Goal: Information Seeking & Learning: Learn about a topic

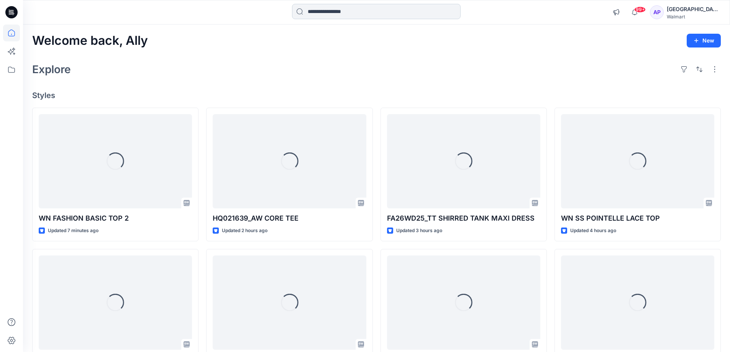
click at [404, 10] on input at bounding box center [376, 11] width 169 height 15
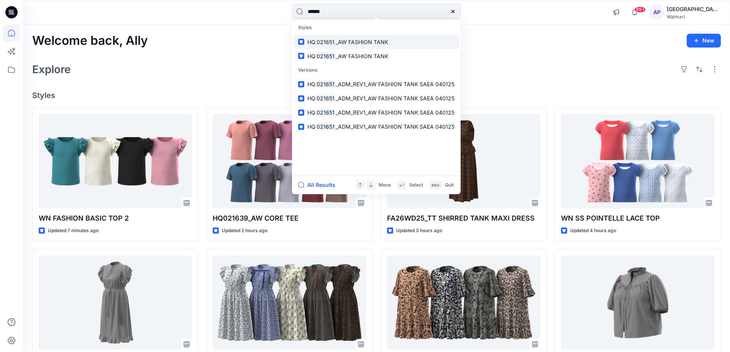
type input "******"
click at [356, 39] on span "_AW FASHION TANK" at bounding box center [362, 42] width 52 height 7
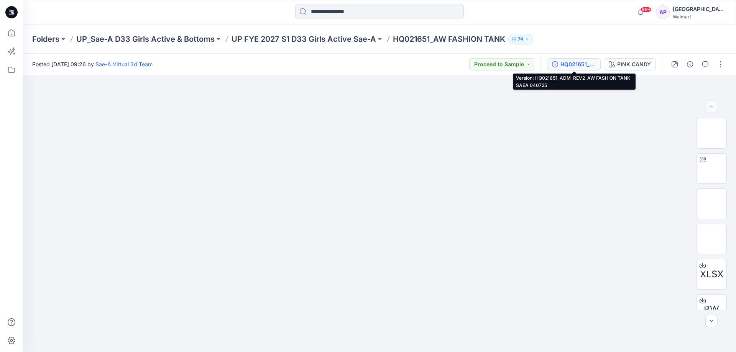
click at [578, 67] on div "HQ021651_ADM_REV2_AW FASHION TANK SAEA 040725" at bounding box center [577, 64] width 35 height 8
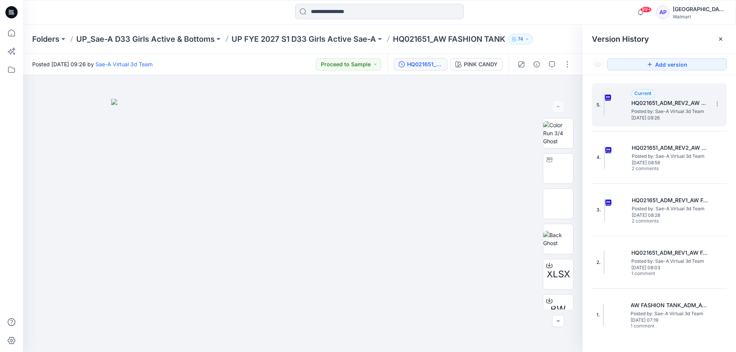
click at [671, 100] on h5 "HQ021651_ADM_REV2_AW FASHION TANK SAEA 040725" at bounding box center [669, 102] width 77 height 9
click at [340, 39] on p "UP FYE 2027 S1 D33 Girls Active Sae-A" at bounding box center [303, 39] width 144 height 11
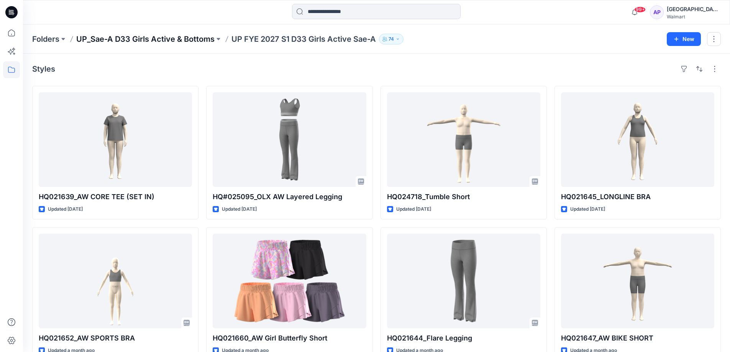
click at [159, 39] on p "UP_Sae-A D33 Girls Active & Bottoms" at bounding box center [145, 39] width 138 height 11
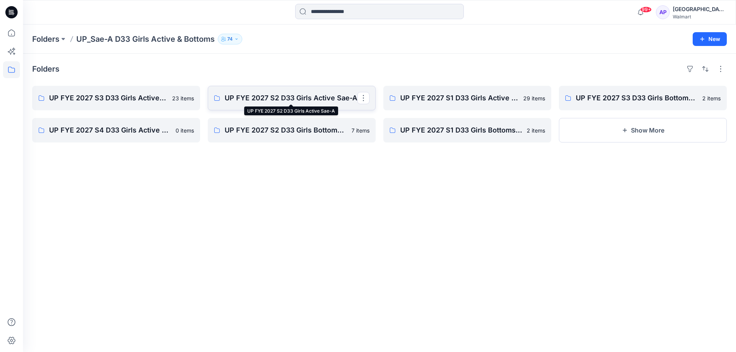
click at [288, 101] on p "UP FYE 2027 S2 D33 Girls Active Sae-A" at bounding box center [291, 98] width 133 height 11
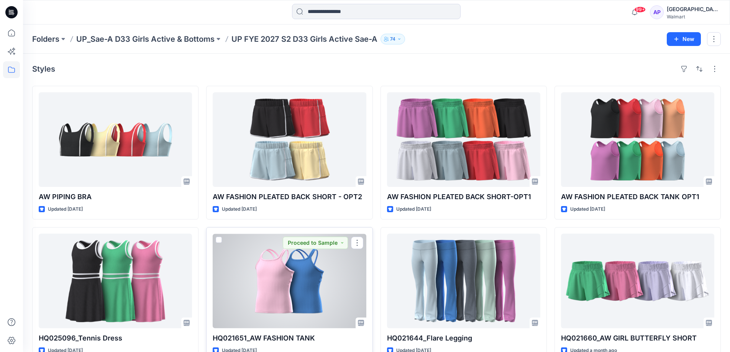
click at [327, 287] on div at bounding box center [289, 281] width 153 height 95
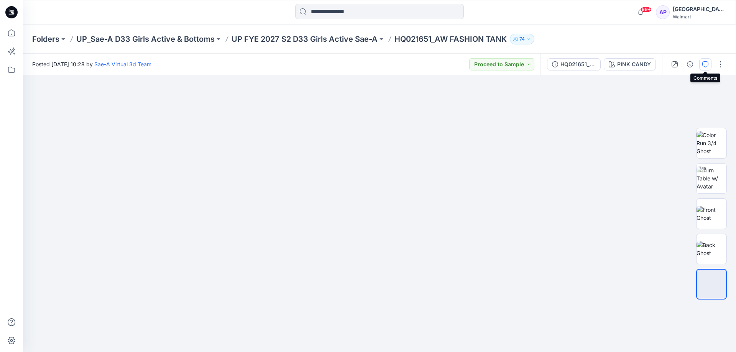
click at [705, 64] on icon "button" at bounding box center [705, 64] width 3 height 0
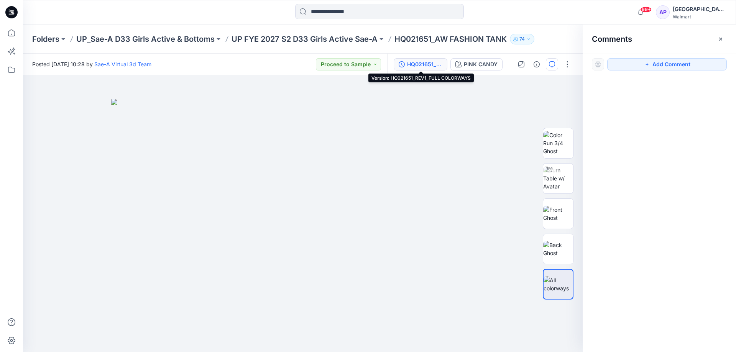
click at [427, 65] on div "HQ021651_REV1_FULL COLORWAYS" at bounding box center [424, 64] width 35 height 8
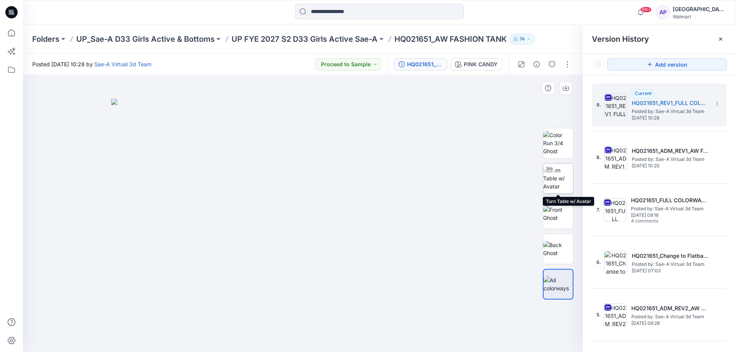
click at [566, 185] on img at bounding box center [558, 178] width 30 height 24
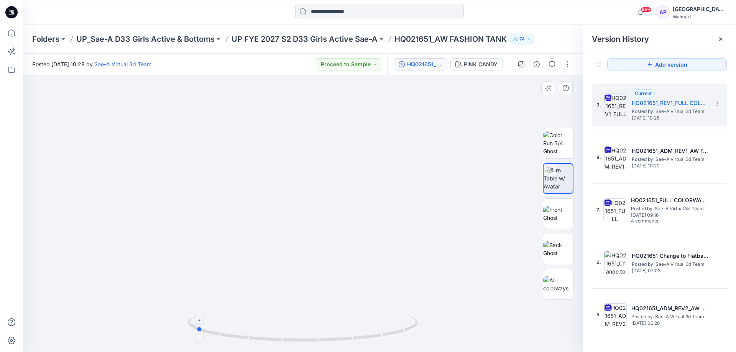
drag, startPoint x: 375, startPoint y: 339, endPoint x: 267, endPoint y: 329, distance: 107.7
click at [267, 329] on icon at bounding box center [304, 329] width 232 height 29
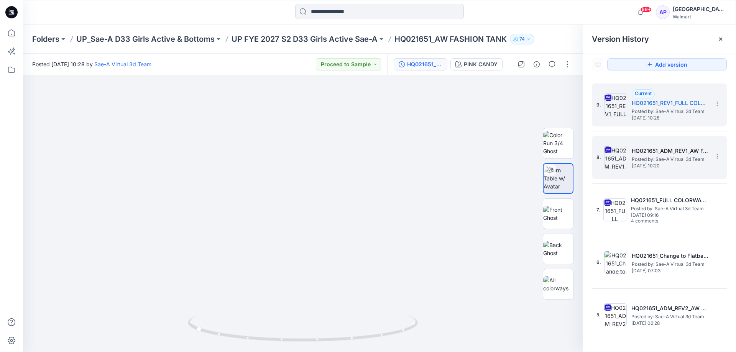
drag, startPoint x: 658, startPoint y: 150, endPoint x: 664, endPoint y: 163, distance: 13.7
click at [664, 163] on div "HQ021651_ADM_REV1_AW FASHION TANK SAEA 091025 Posted by: Sae-A Virtual 3d Team …" at bounding box center [669, 157] width 77 height 22
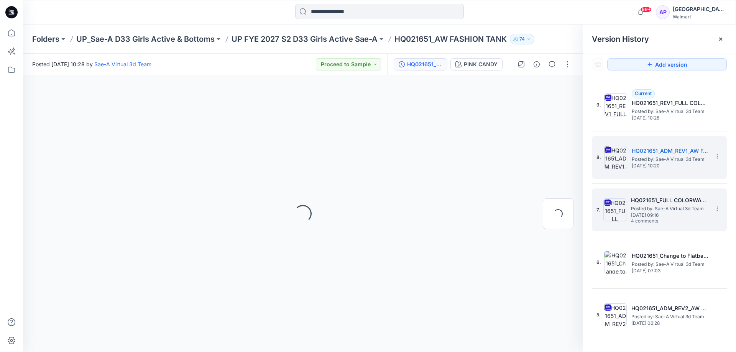
click at [664, 220] on span "4 comments" at bounding box center [658, 221] width 54 height 6
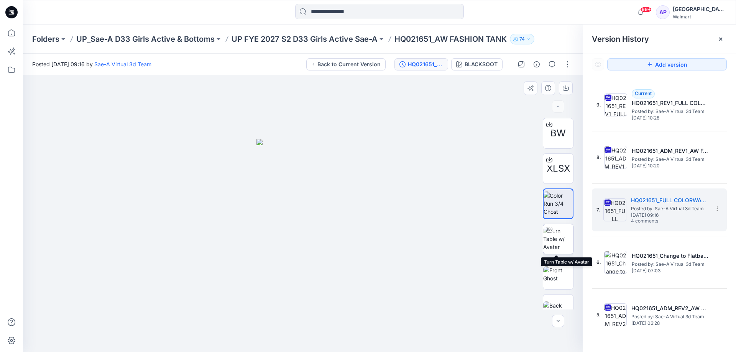
click at [546, 234] on div at bounding box center [549, 230] width 12 height 12
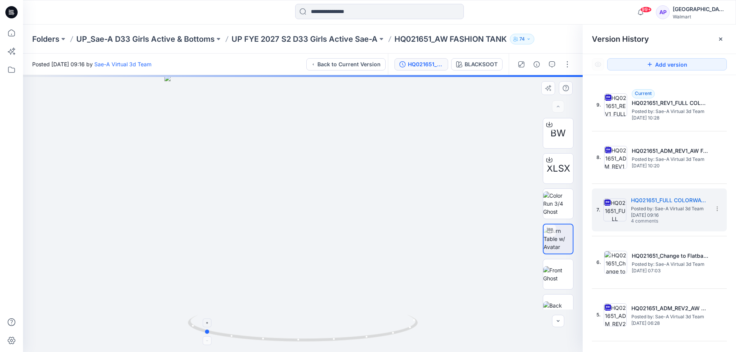
drag, startPoint x: 367, startPoint y: 334, endPoint x: 269, endPoint y: 332, distance: 98.9
click at [269, 332] on icon at bounding box center [304, 329] width 232 height 29
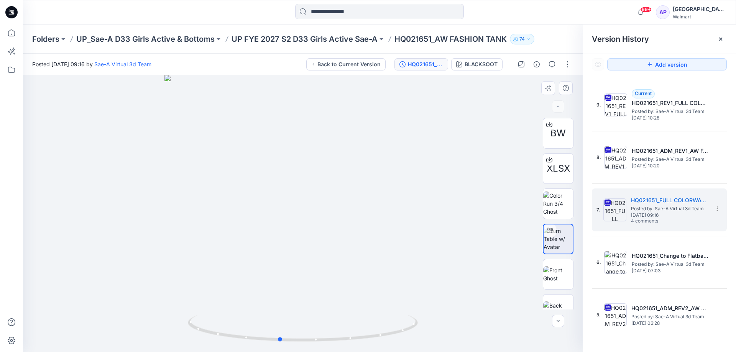
drag, startPoint x: 404, startPoint y: 332, endPoint x: 464, endPoint y: 319, distance: 61.6
click at [464, 319] on div at bounding box center [302, 213] width 559 height 277
click at [384, 337] on icon at bounding box center [304, 329] width 232 height 29
